Goal: Information Seeking & Learning: Learn about a topic

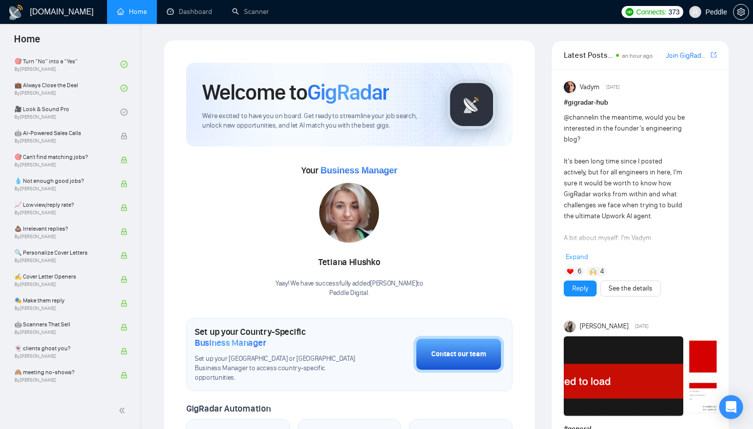
scroll to position [457, 0]
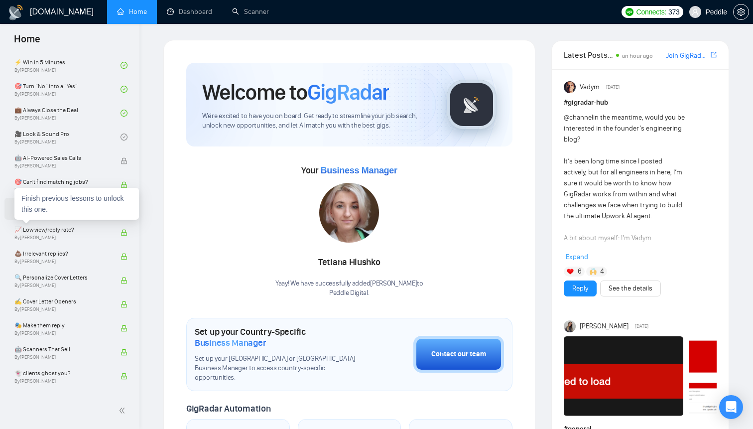
click at [69, 207] on div "Finish previous lessons to unlock this one." at bounding box center [76, 204] width 124 height 32
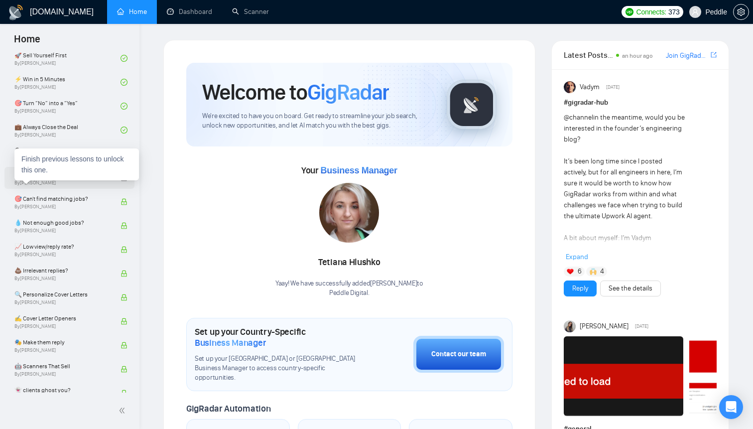
scroll to position [418, 0]
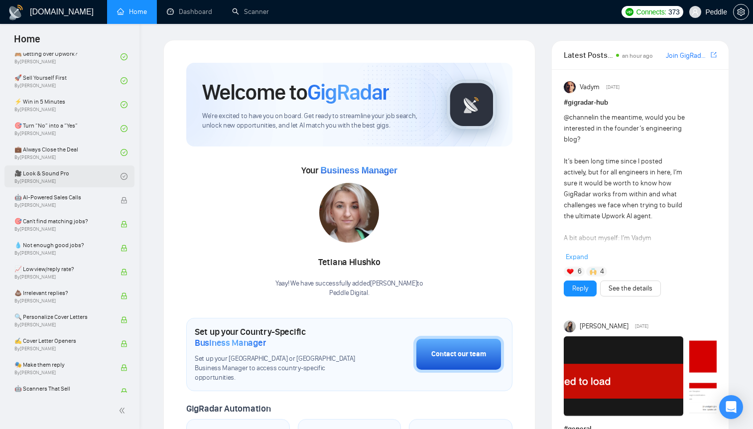
click at [47, 172] on link "🎥 Look & Sound Pro By [PERSON_NAME]" at bounding box center [67, 176] width 106 height 22
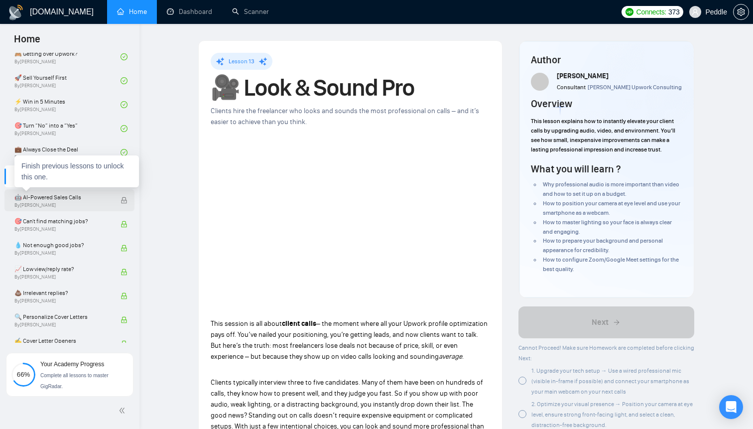
click at [80, 193] on span "🤖 AI-Powered Sales Calls" at bounding box center [62, 197] width 96 height 10
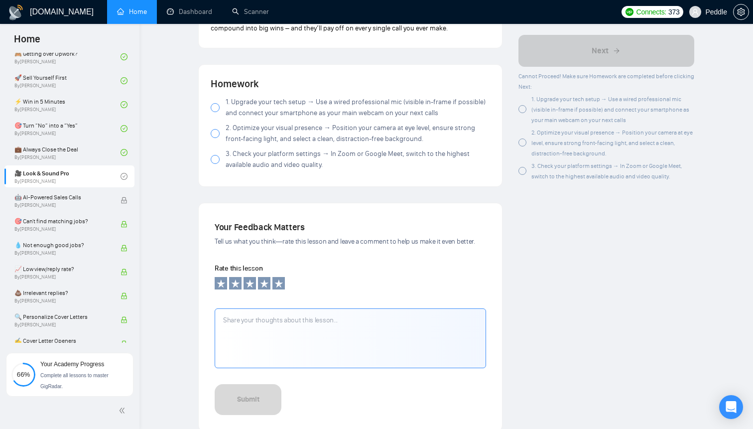
scroll to position [1051, 0]
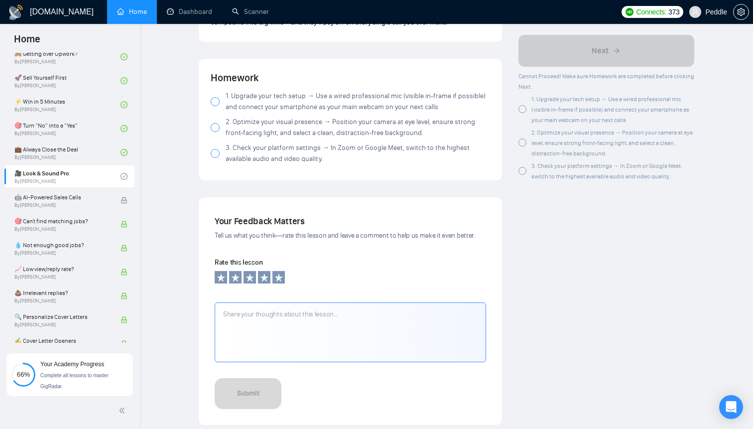
click at [218, 105] on div at bounding box center [215, 101] width 9 height 9
click at [215, 131] on div at bounding box center [215, 127] width 9 height 9
click at [214, 155] on div at bounding box center [215, 153] width 9 height 9
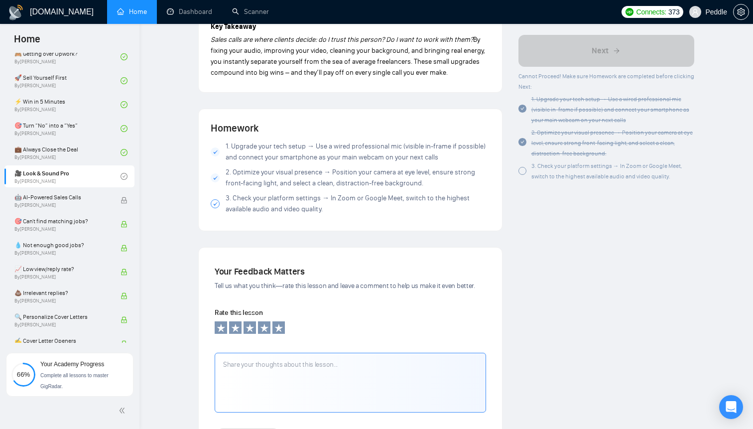
scroll to position [982, 0]
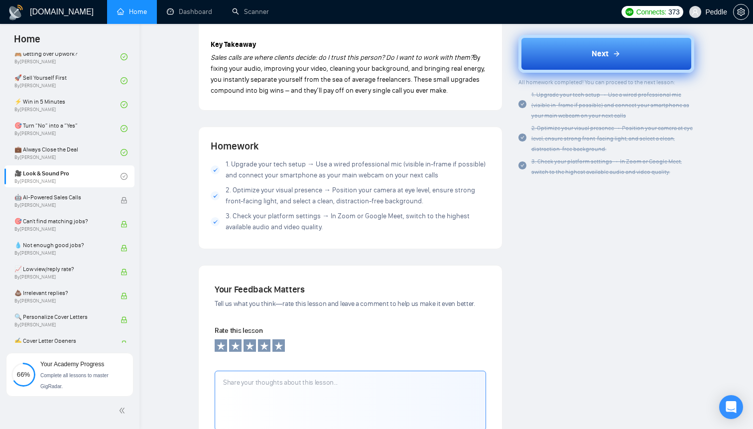
click at [622, 46] on button "Next" at bounding box center [606, 54] width 176 height 38
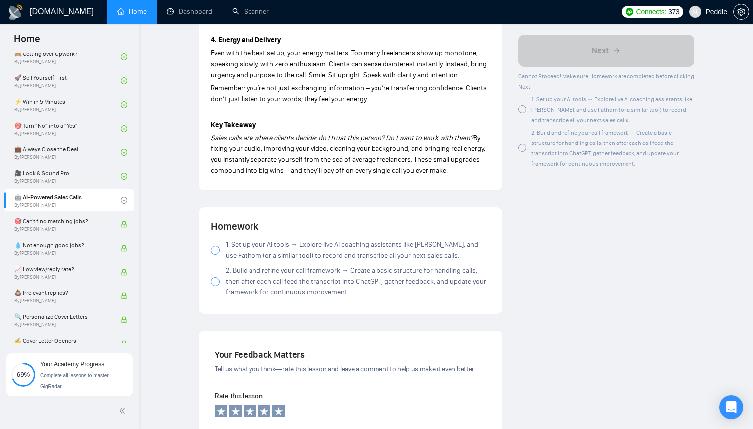
scroll to position [896, 0]
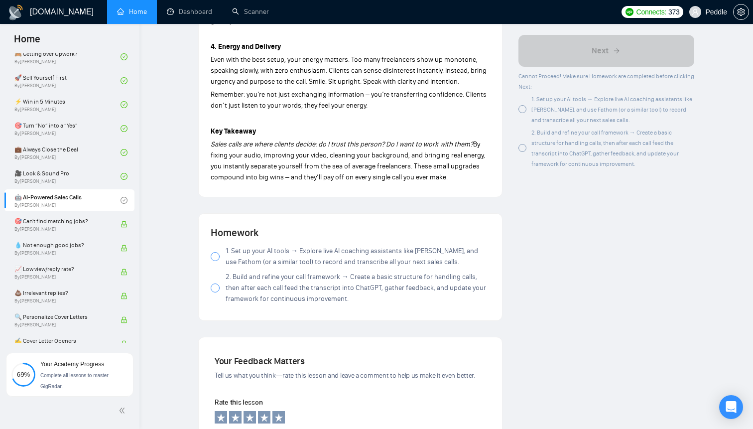
click at [216, 263] on label "1. Set up your AI tools → Explore live AI coaching assistants like [PERSON_NAME…" at bounding box center [350, 256] width 279 height 22
click at [216, 292] on div at bounding box center [215, 287] width 9 height 9
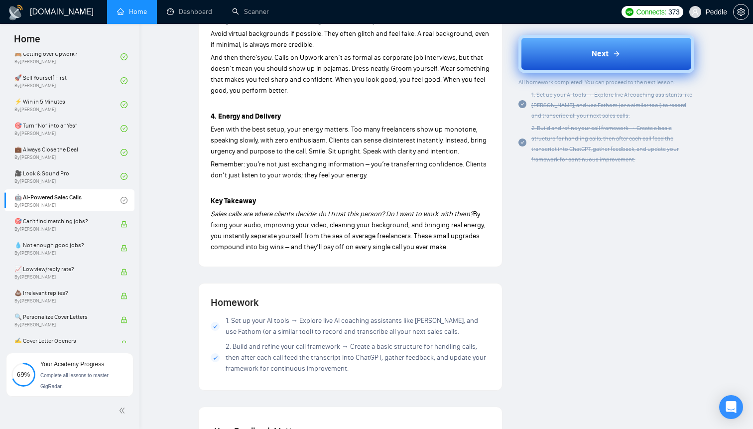
click at [565, 60] on button "Next" at bounding box center [606, 54] width 176 height 38
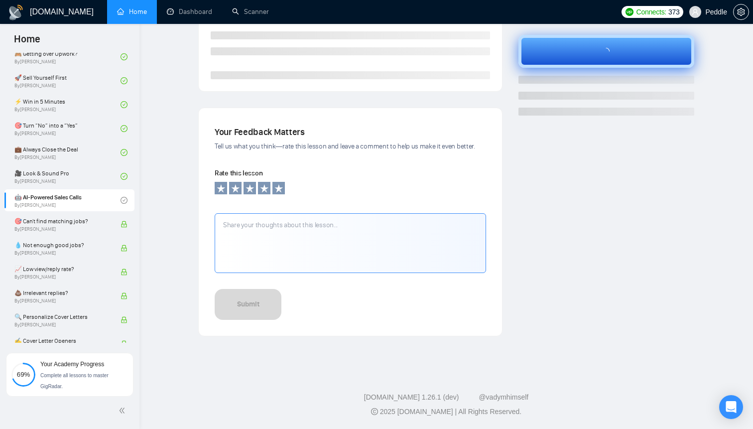
scroll to position [249, 0]
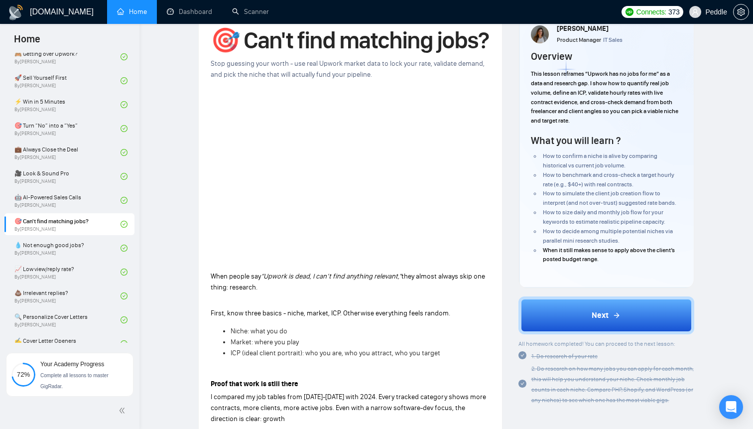
scroll to position [56, 0]
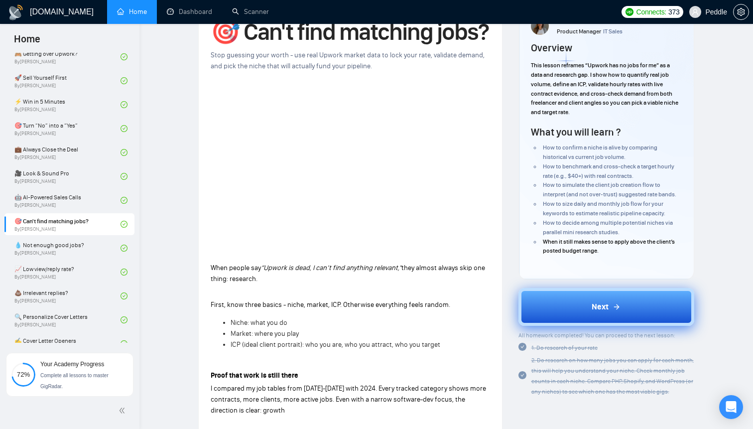
click at [599, 314] on button "Next" at bounding box center [606, 307] width 176 height 38
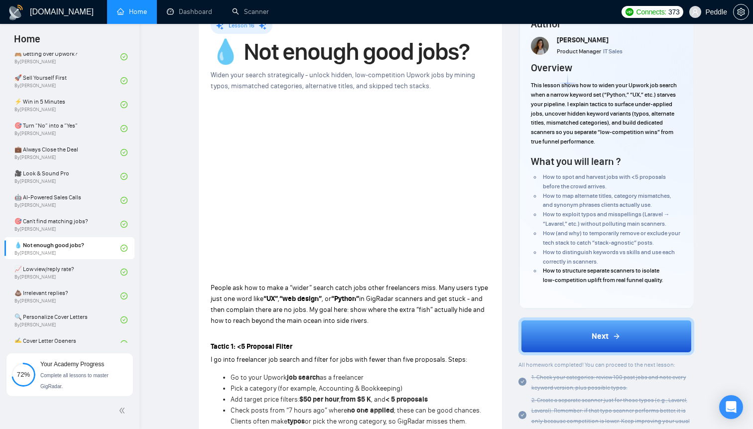
scroll to position [65, 0]
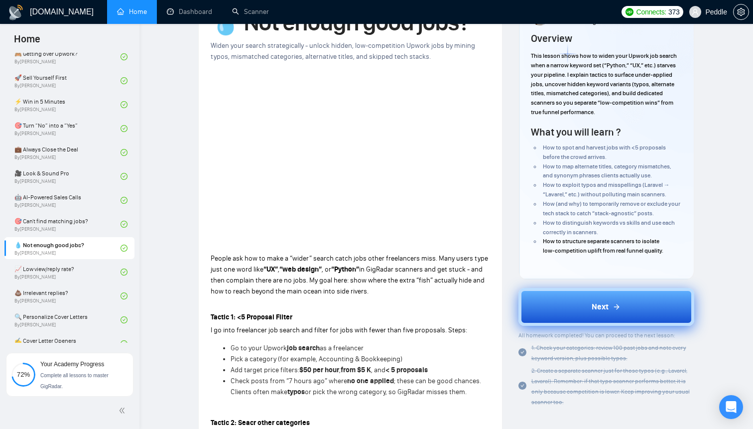
click at [584, 319] on button "Next" at bounding box center [606, 307] width 176 height 38
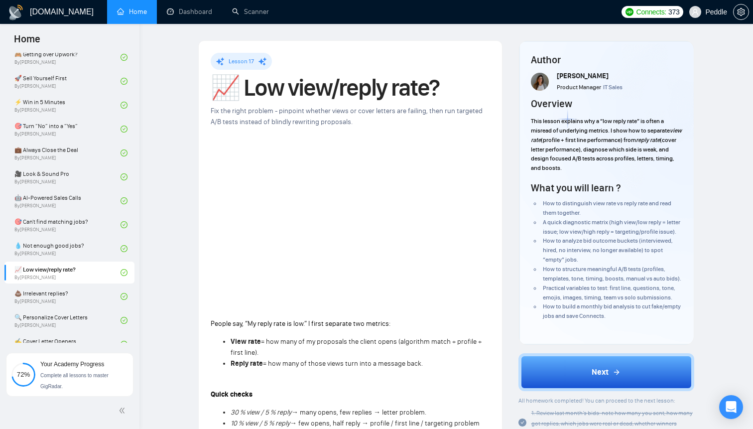
scroll to position [417, 0]
